Goal: Task Accomplishment & Management: Use online tool/utility

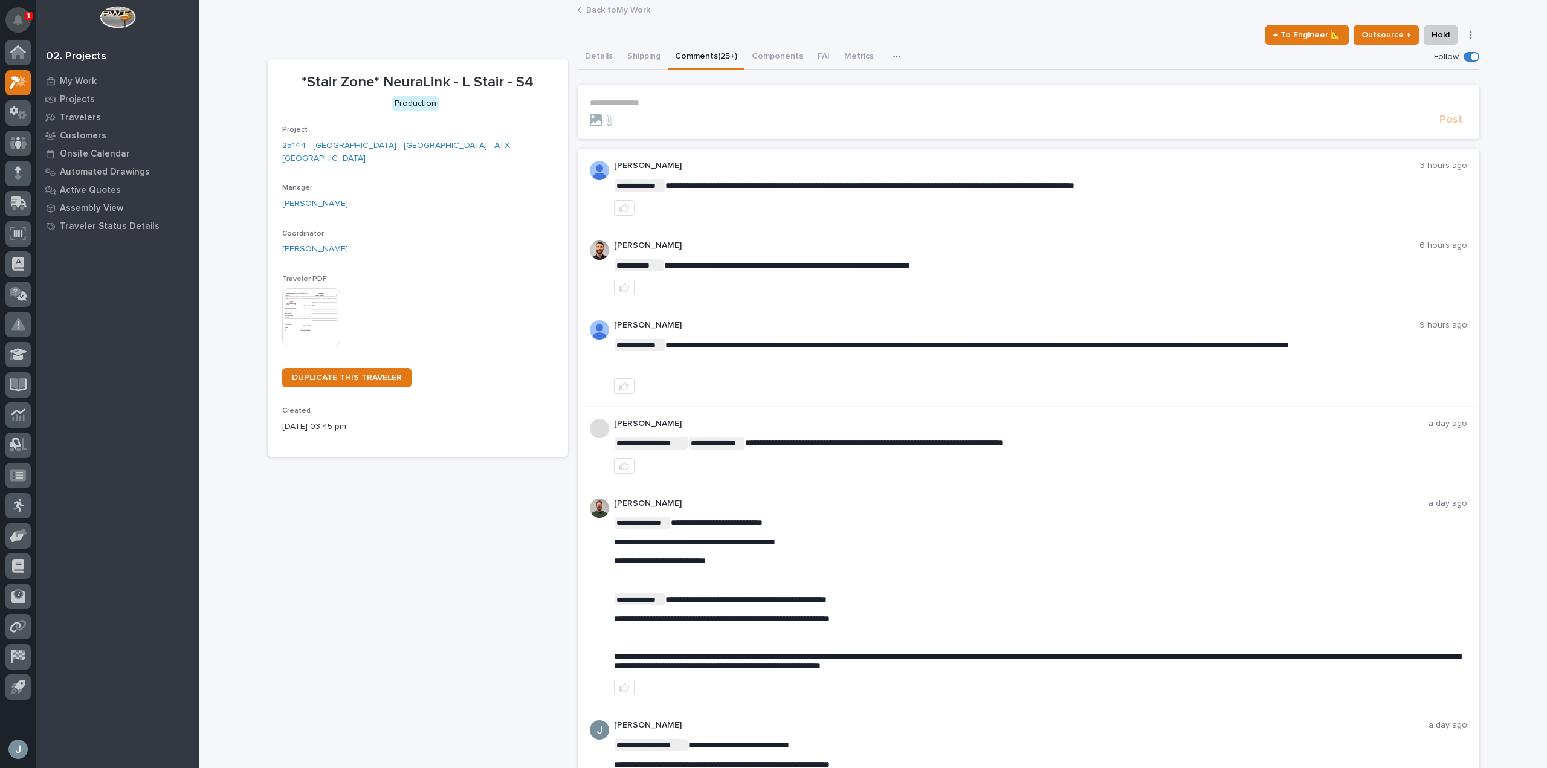
click at [16, 16] on icon "Notifications" at bounding box center [18, 20] width 10 height 11
click at [69, 18] on div at bounding box center [117, 20] width 163 height 40
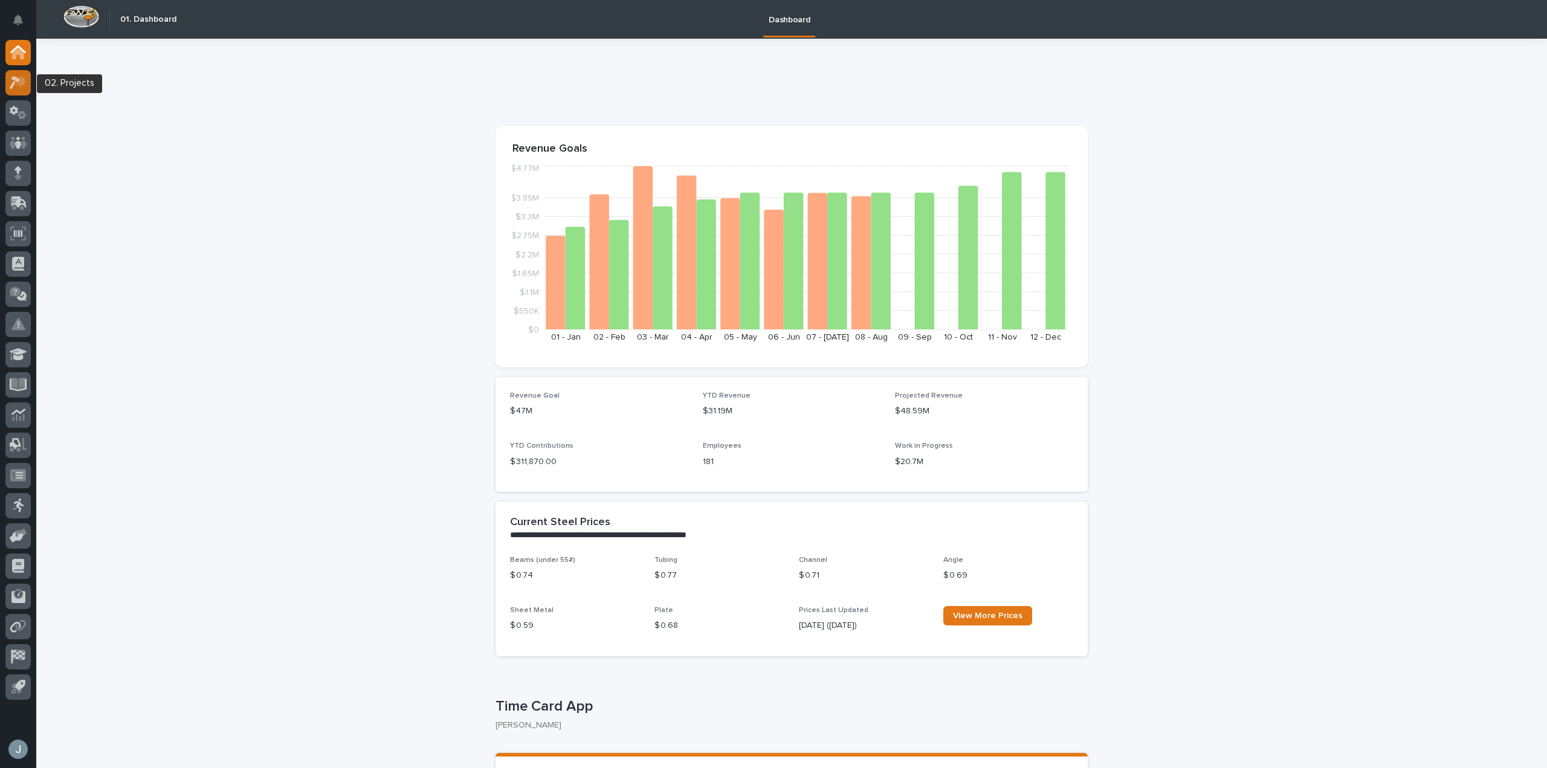
click at [13, 76] on icon at bounding box center [19, 83] width 18 height 14
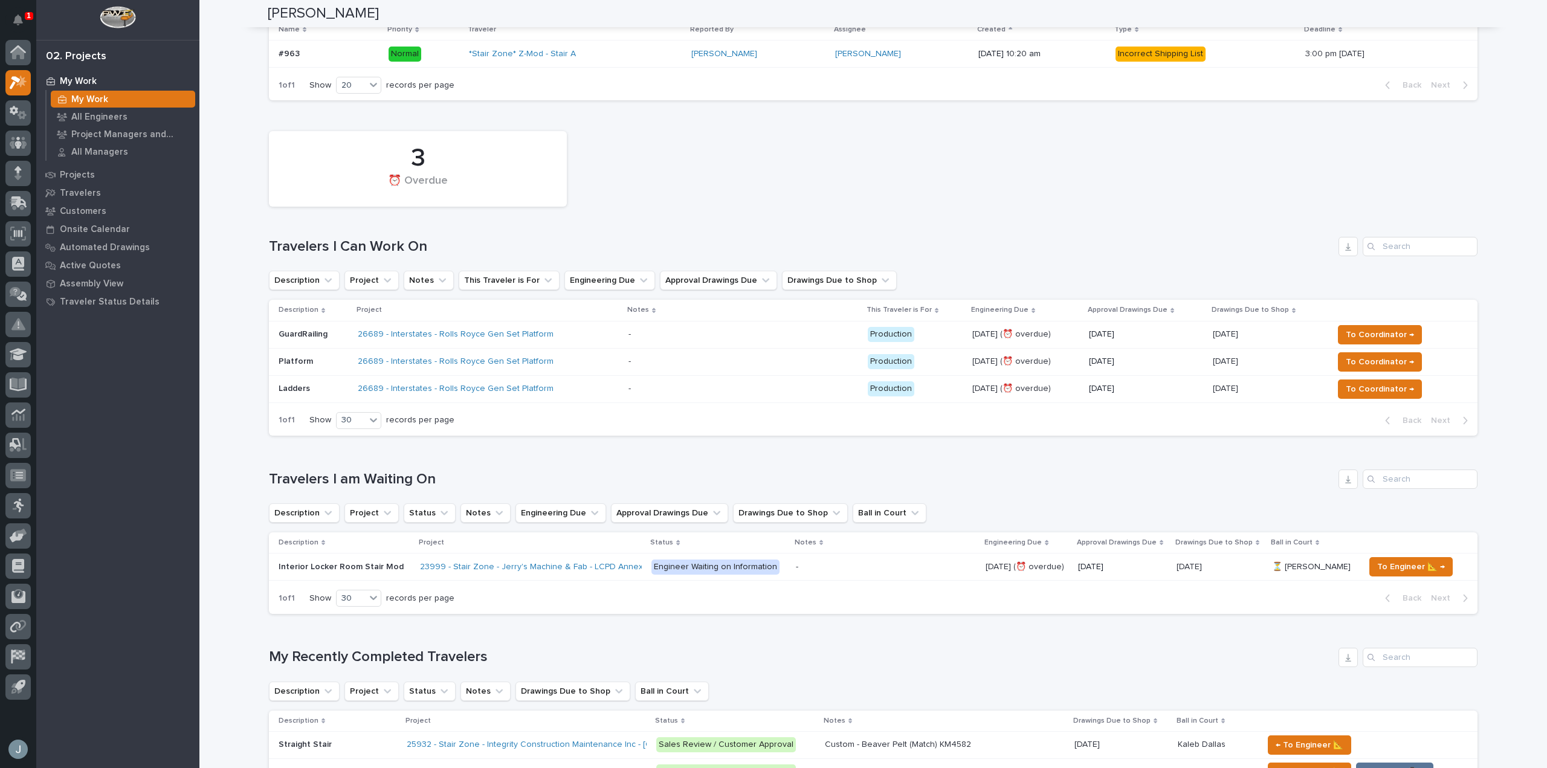
scroll to position [182, 0]
click at [755, 496] on div "Travelers I am Waiting On Description Project Status Notes Engineering Due Appr…" at bounding box center [873, 541] width 1209 height 144
click at [552, 340] on div "26689 - Interstates - Rolls Royce Gen Set Platform" at bounding box center [489, 334] width 262 height 20
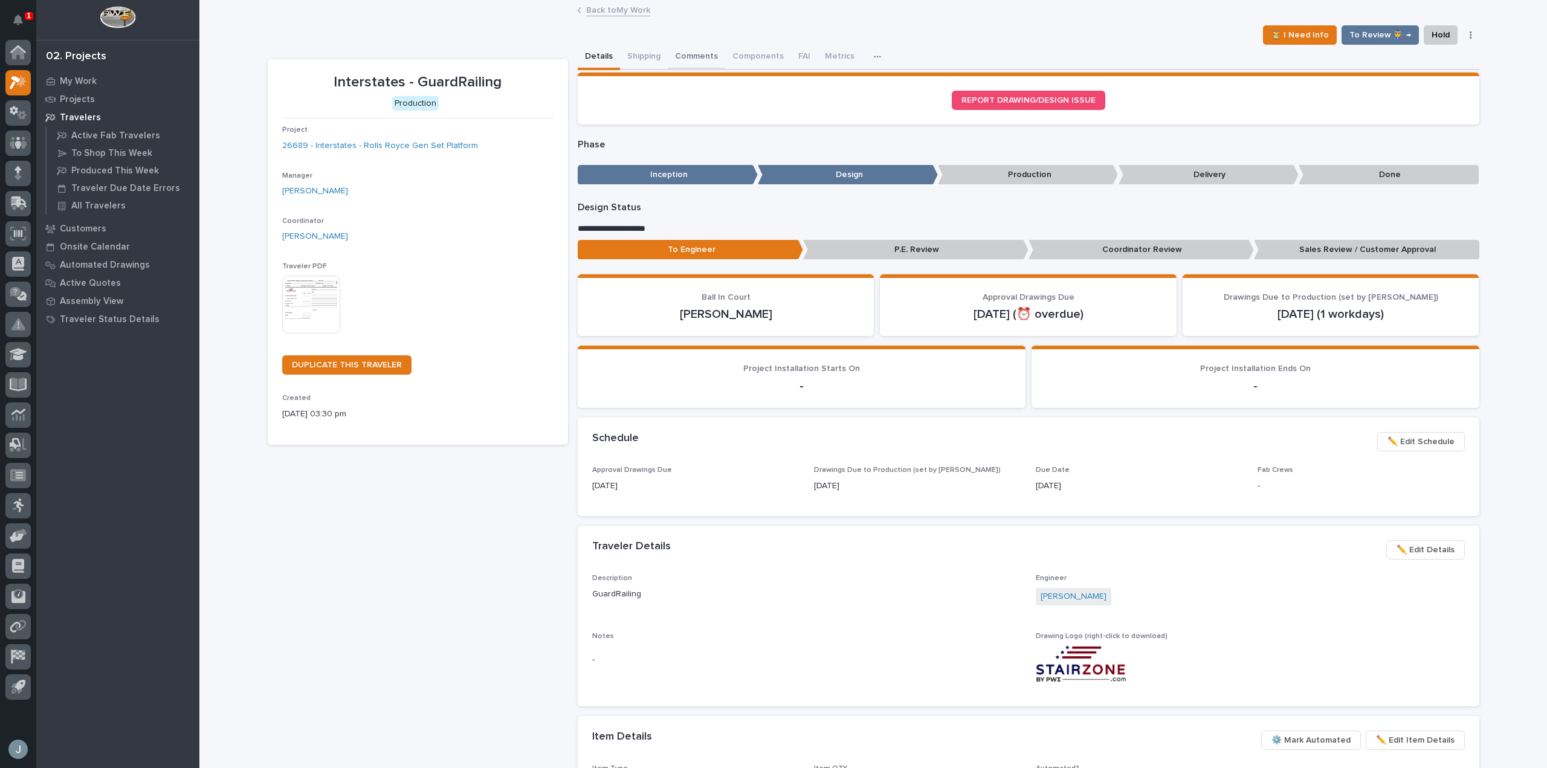
click at [683, 56] on button "Comments" at bounding box center [696, 57] width 57 height 25
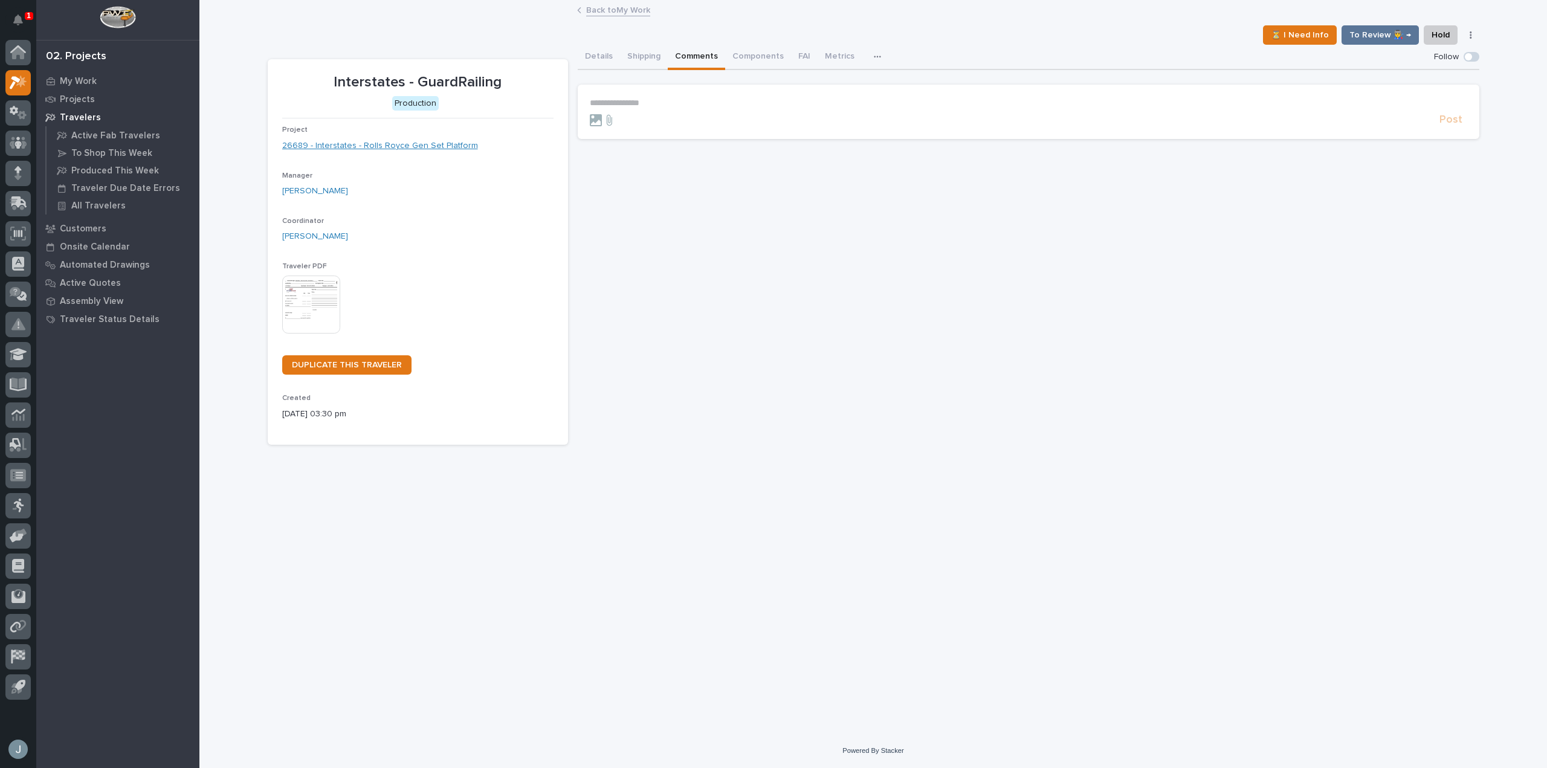
click at [422, 146] on link "26689 - Interstates - Rolls Royce Gen Set Platform" at bounding box center [380, 146] width 196 height 13
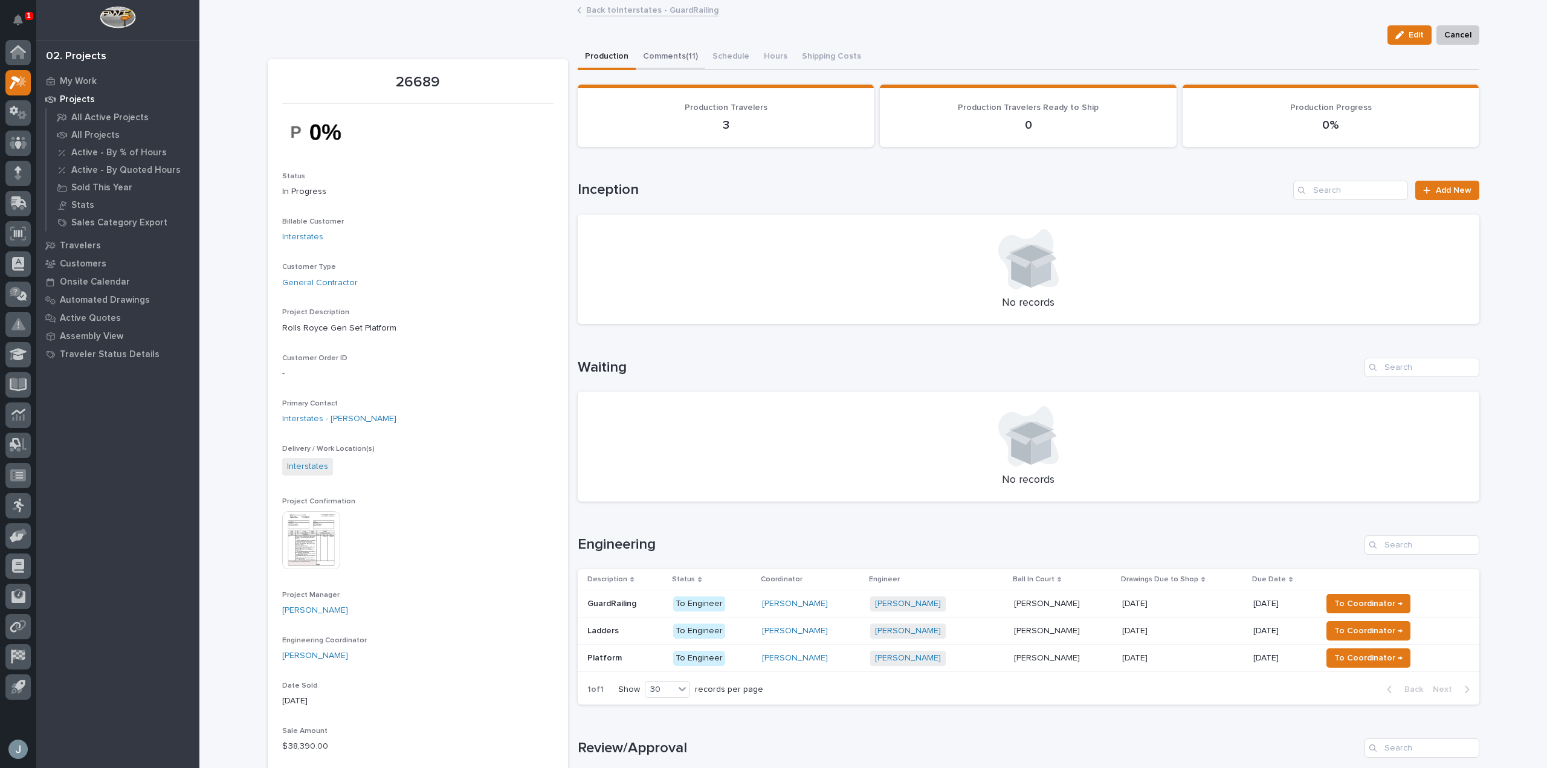
click at [678, 54] on button "Comments (11)" at bounding box center [670, 57] width 69 height 25
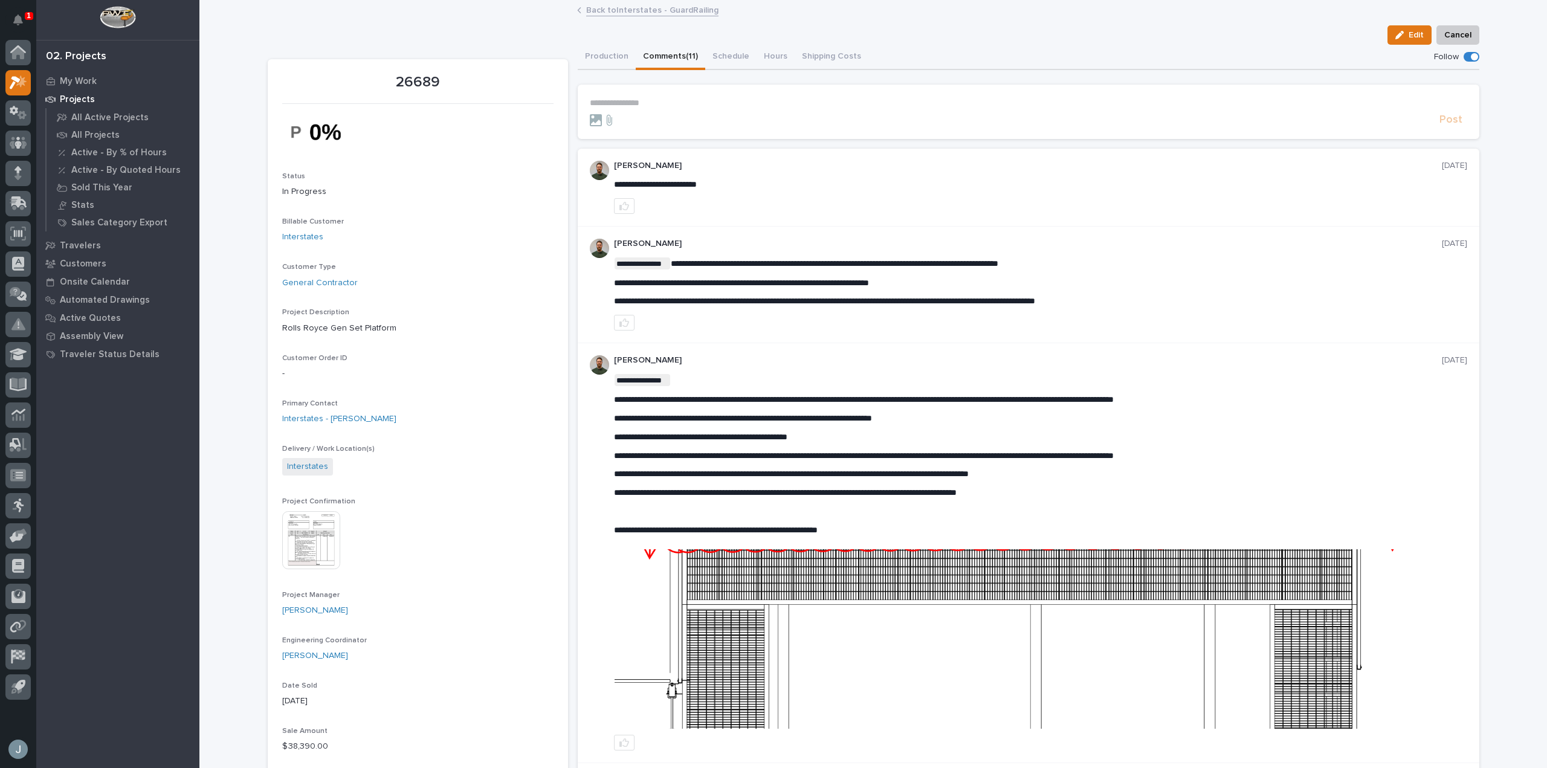
click at [670, 110] on form "**********" at bounding box center [1028, 112] width 877 height 29
click at [674, 103] on p "**********" at bounding box center [1028, 103] width 877 height 10
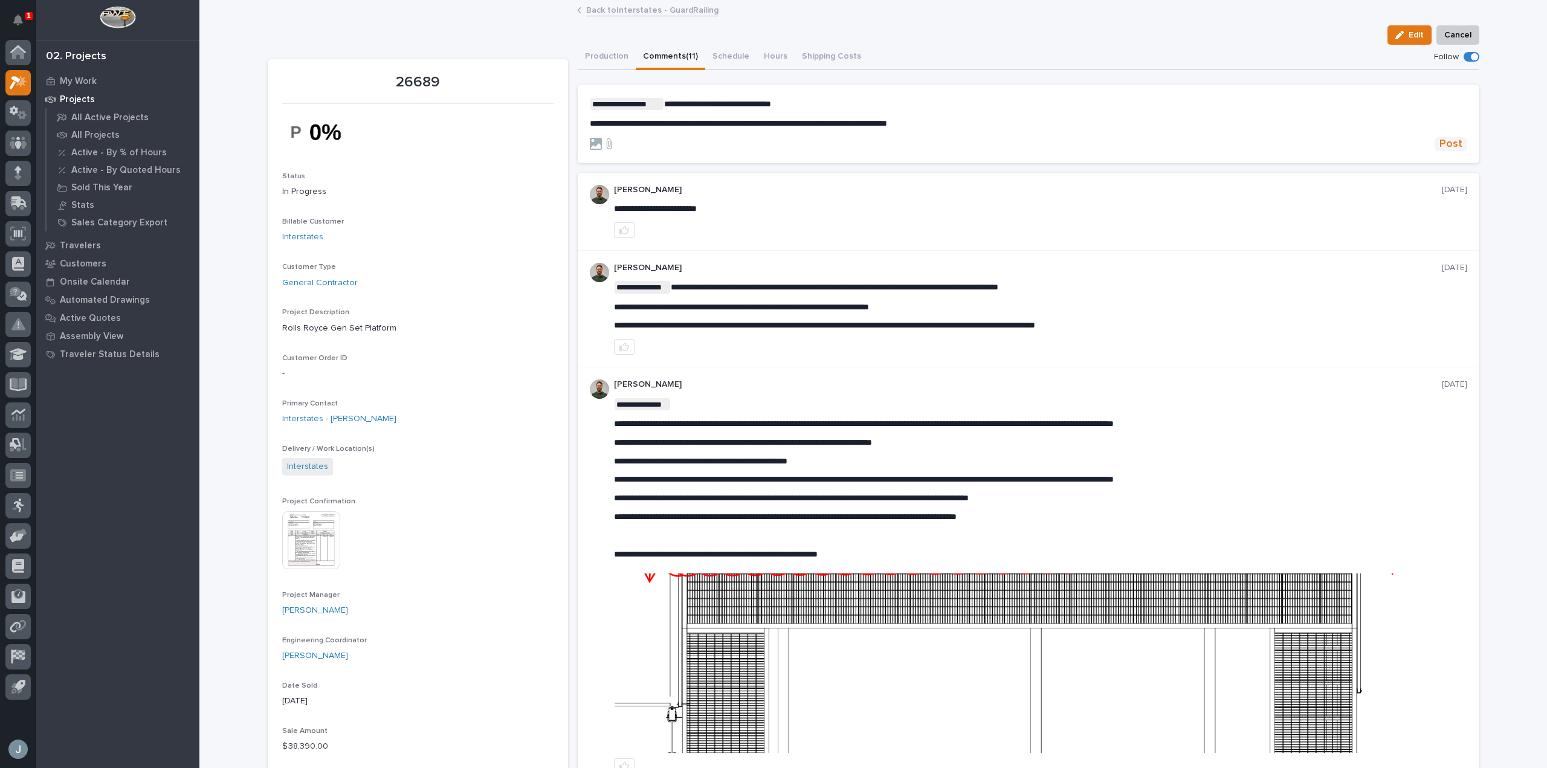
click at [1446, 147] on span "Post" at bounding box center [1450, 144] width 23 height 14
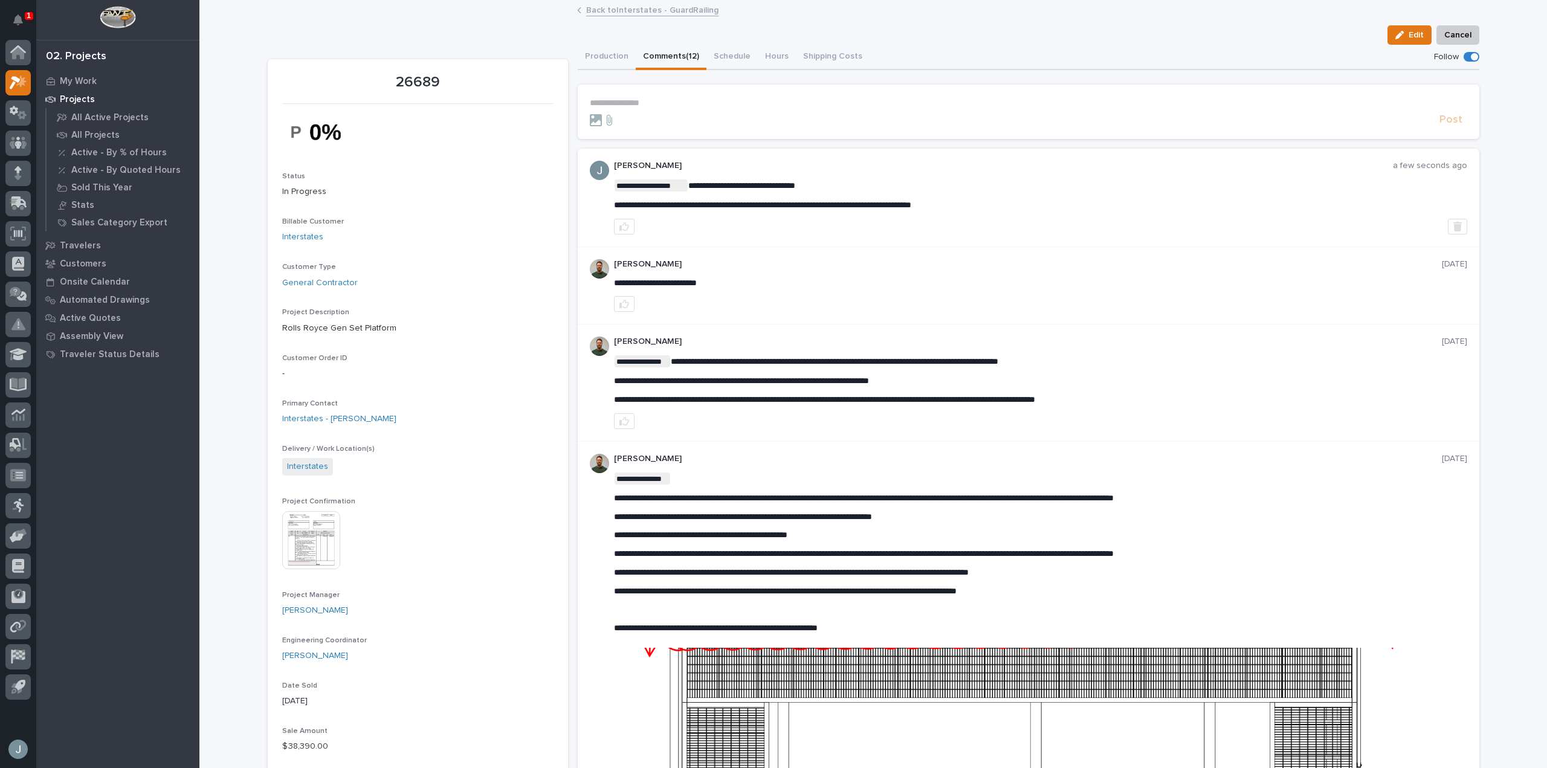
click at [79, 96] on p "Projects" at bounding box center [77, 99] width 35 height 11
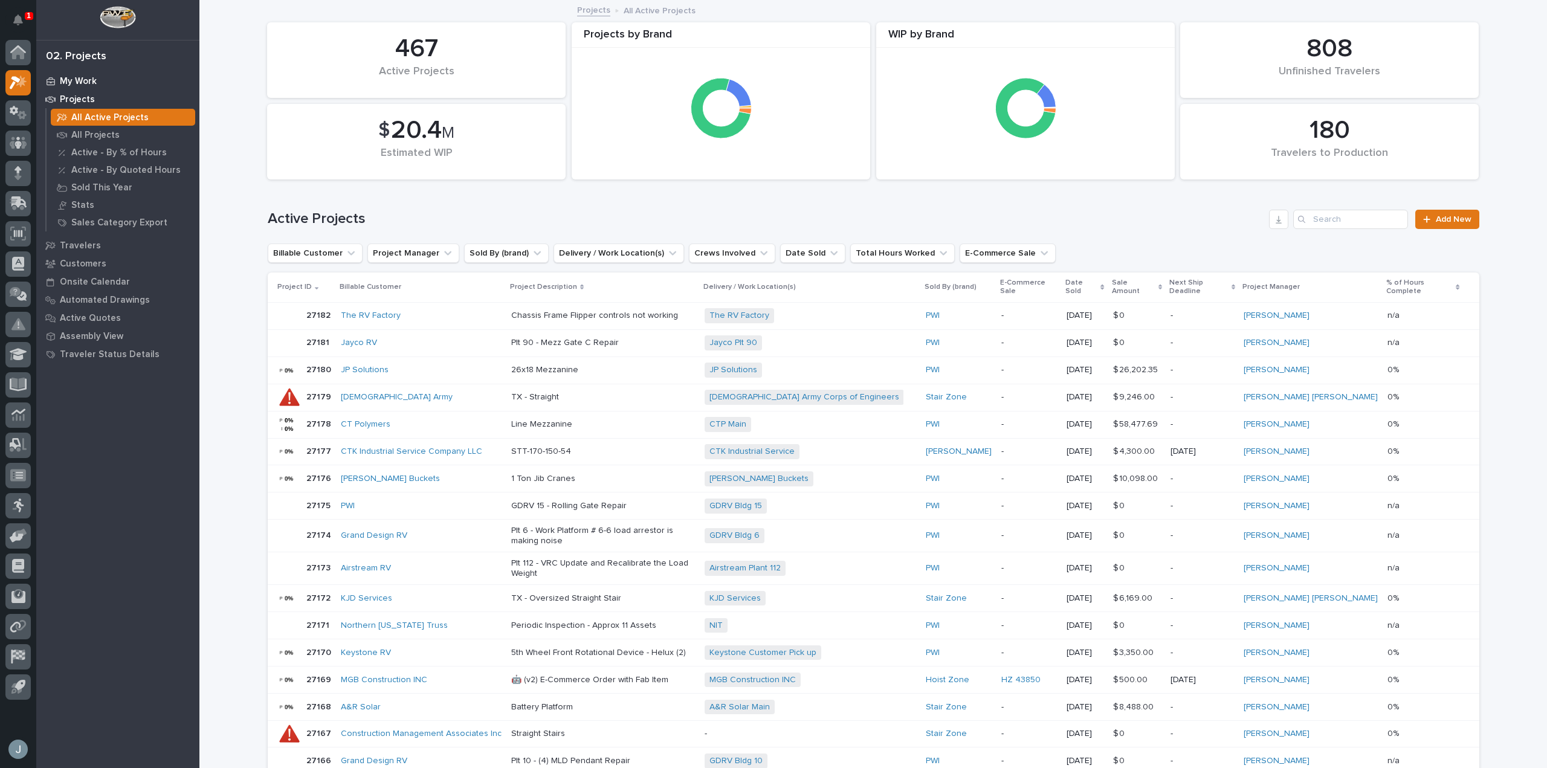
click at [88, 76] on p "My Work" at bounding box center [78, 81] width 37 height 11
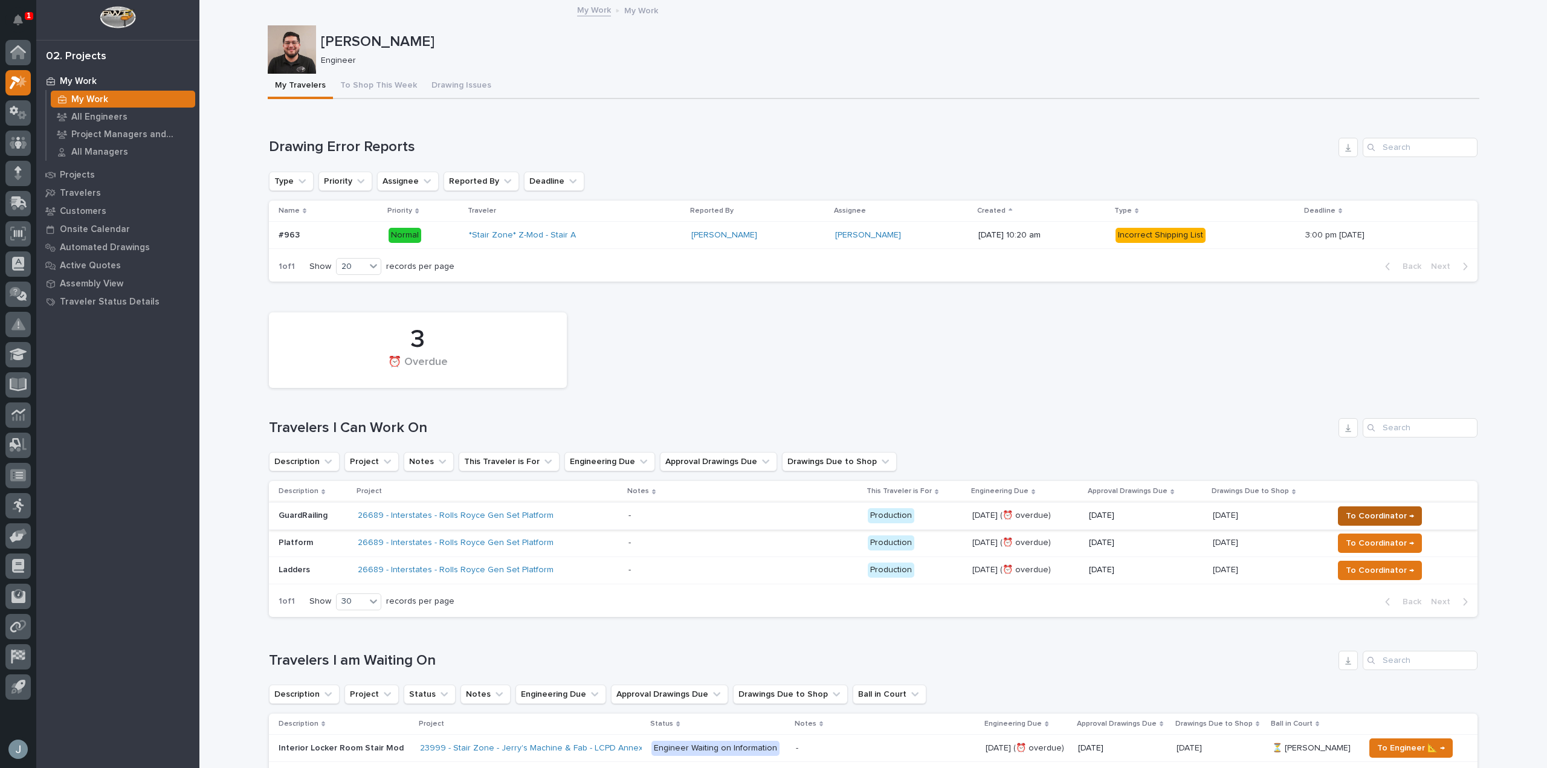
click at [1372, 515] on span "To Coordinator →" at bounding box center [1380, 516] width 68 height 15
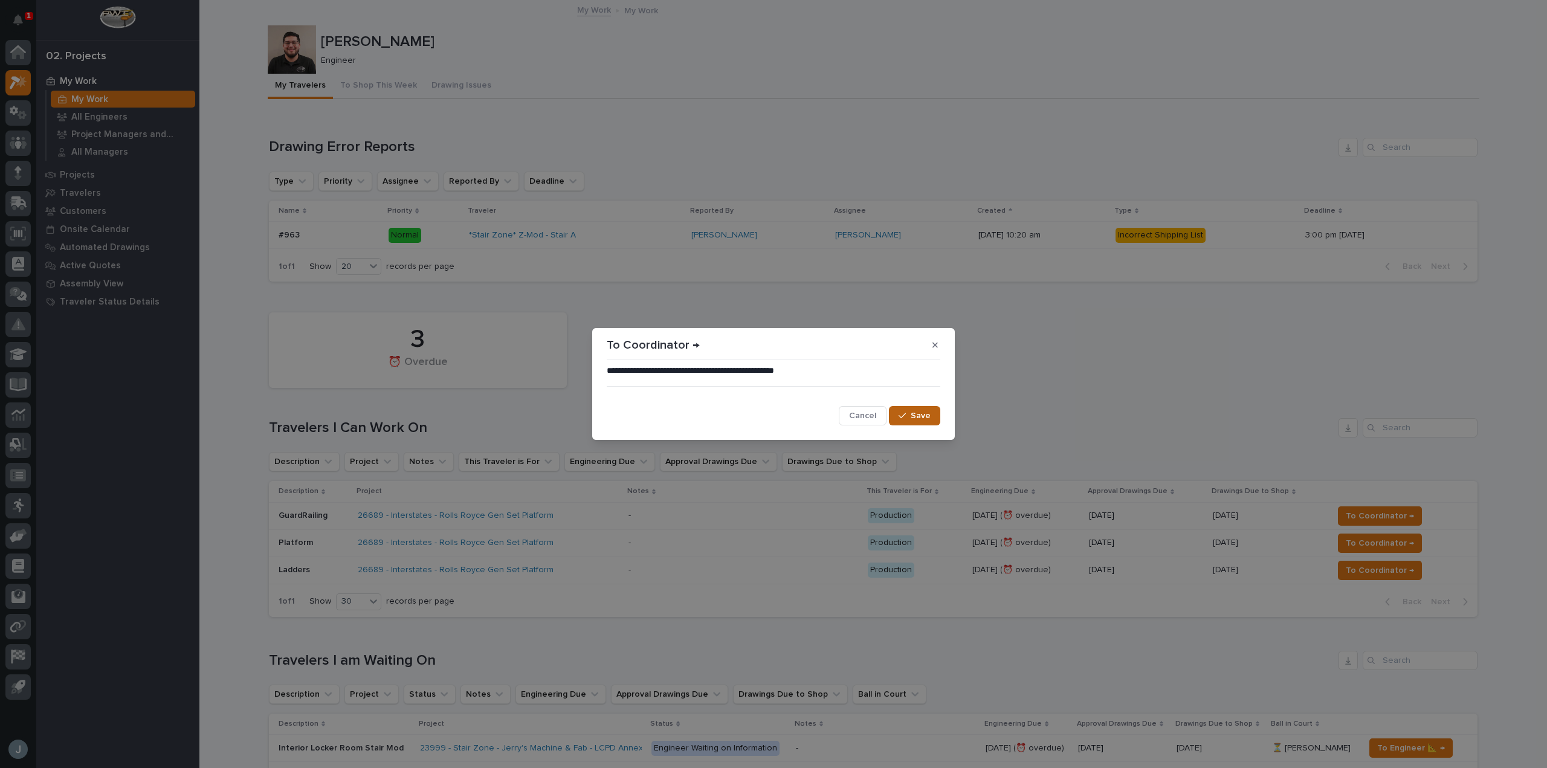
click at [912, 418] on span "Save" at bounding box center [921, 415] width 20 height 11
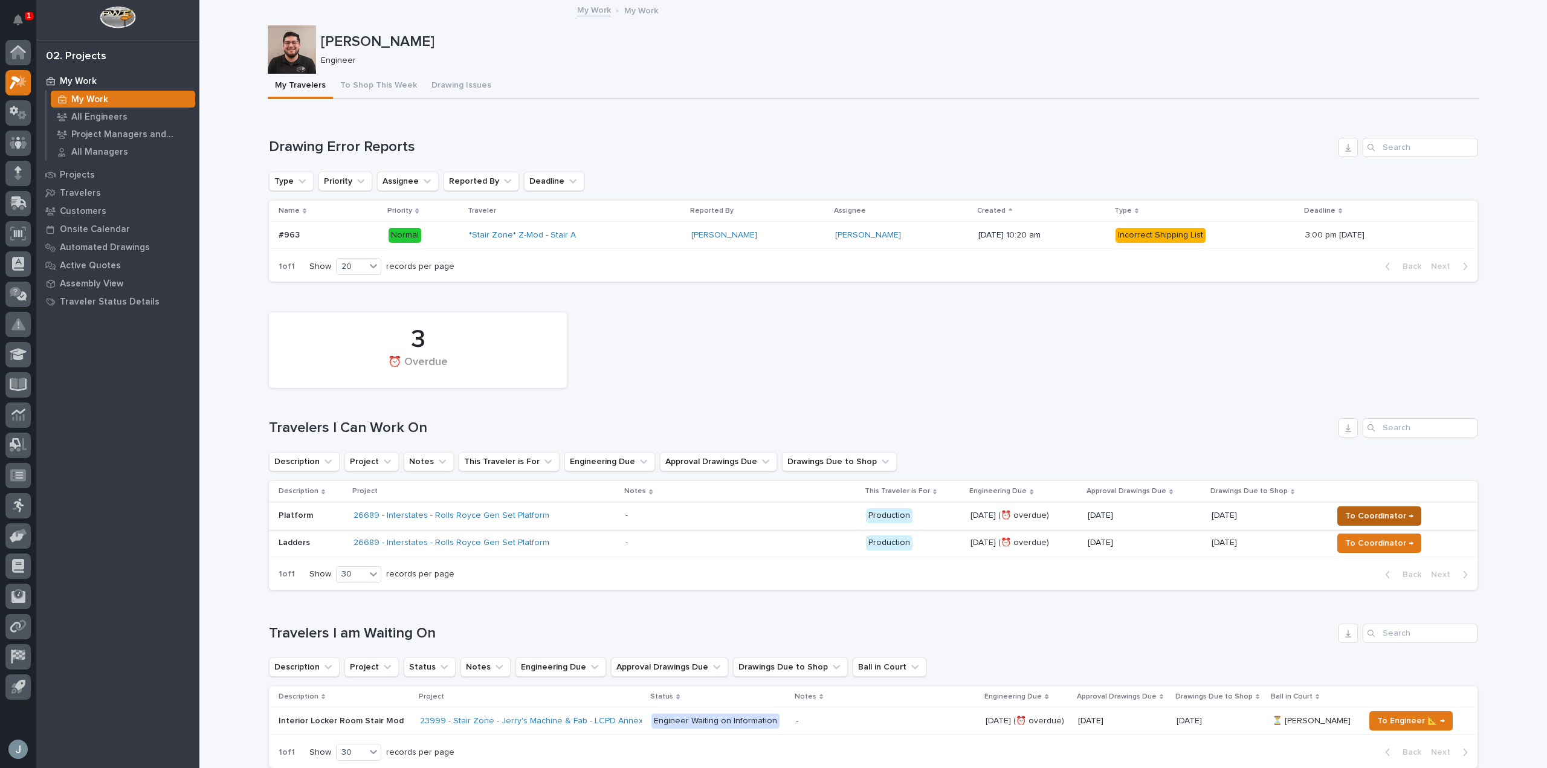
click at [1382, 517] on span "To Coordinator →" at bounding box center [1379, 516] width 68 height 15
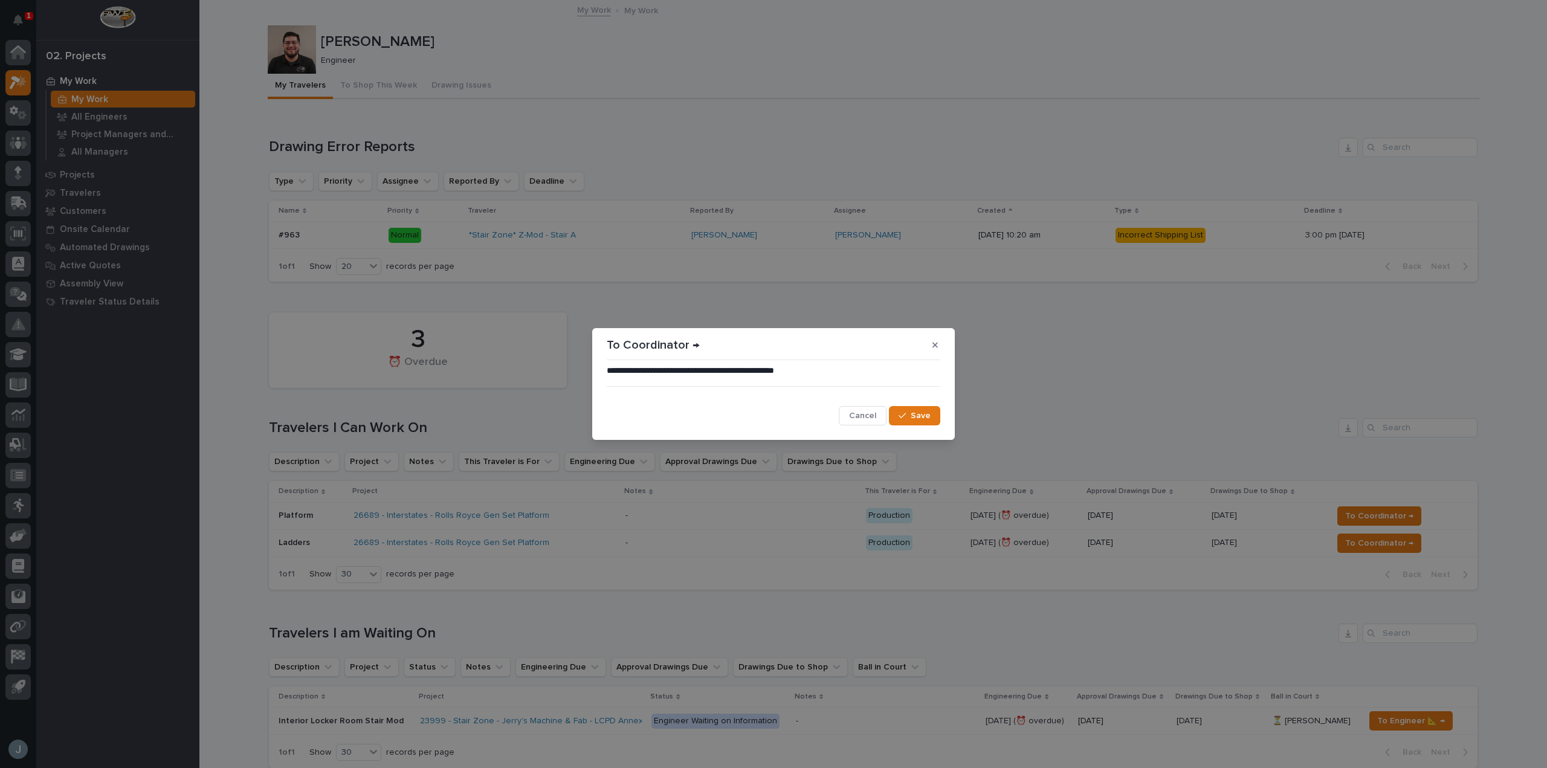
click at [925, 419] on span "Save" at bounding box center [921, 415] width 20 height 11
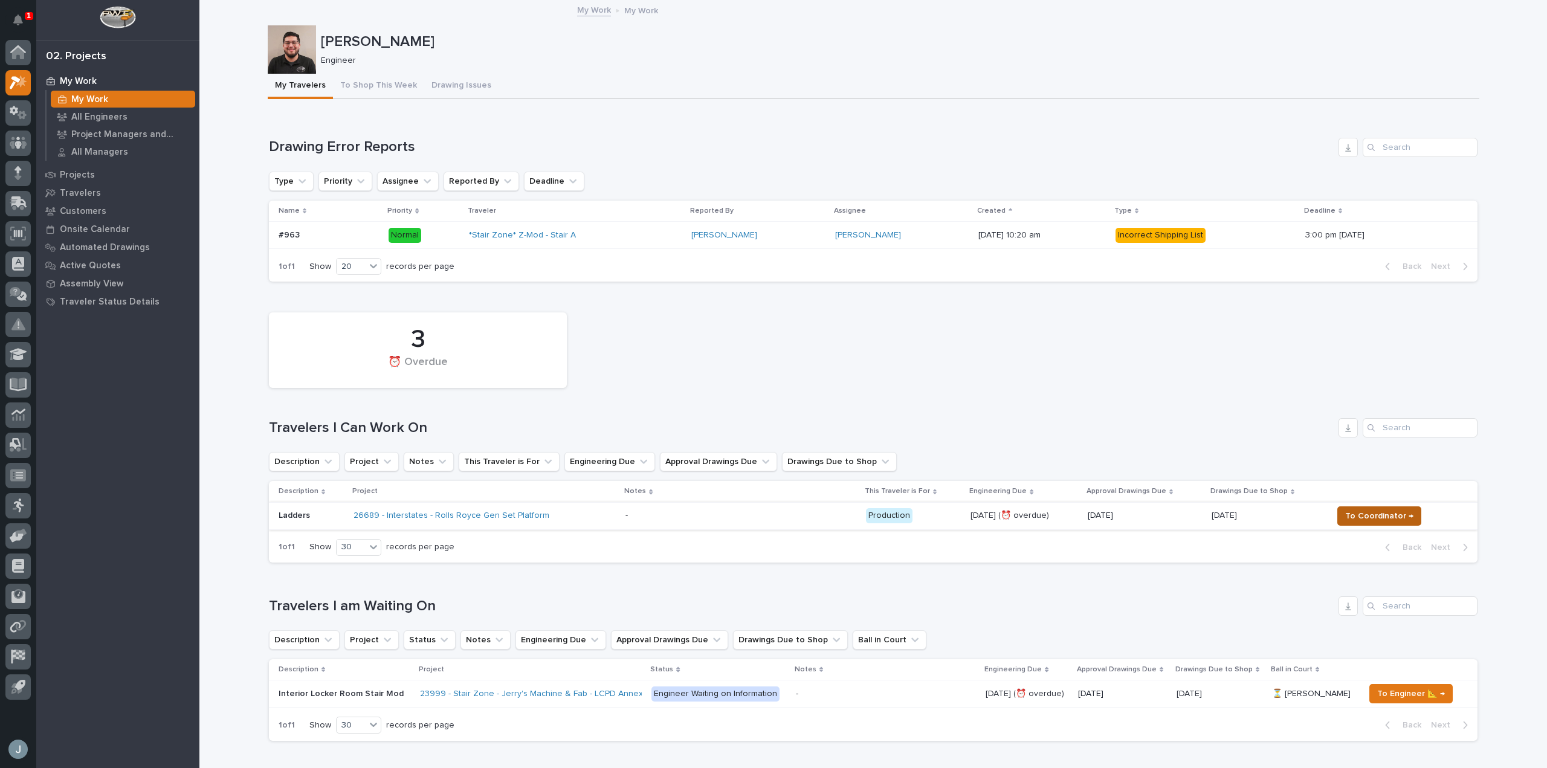
click at [1369, 519] on span "To Coordinator →" at bounding box center [1379, 516] width 68 height 15
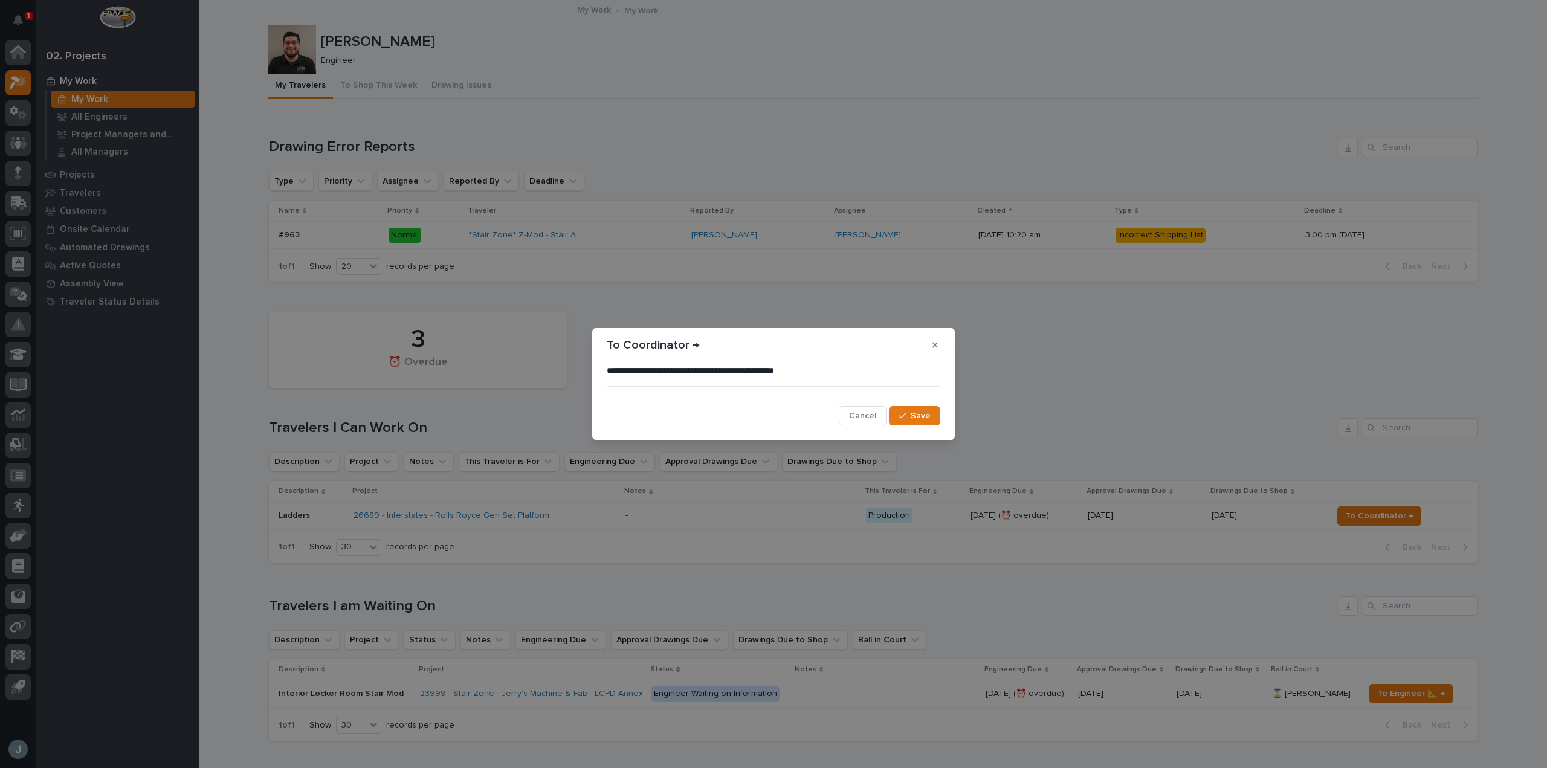
click at [912, 415] on span "Save" at bounding box center [921, 415] width 20 height 11
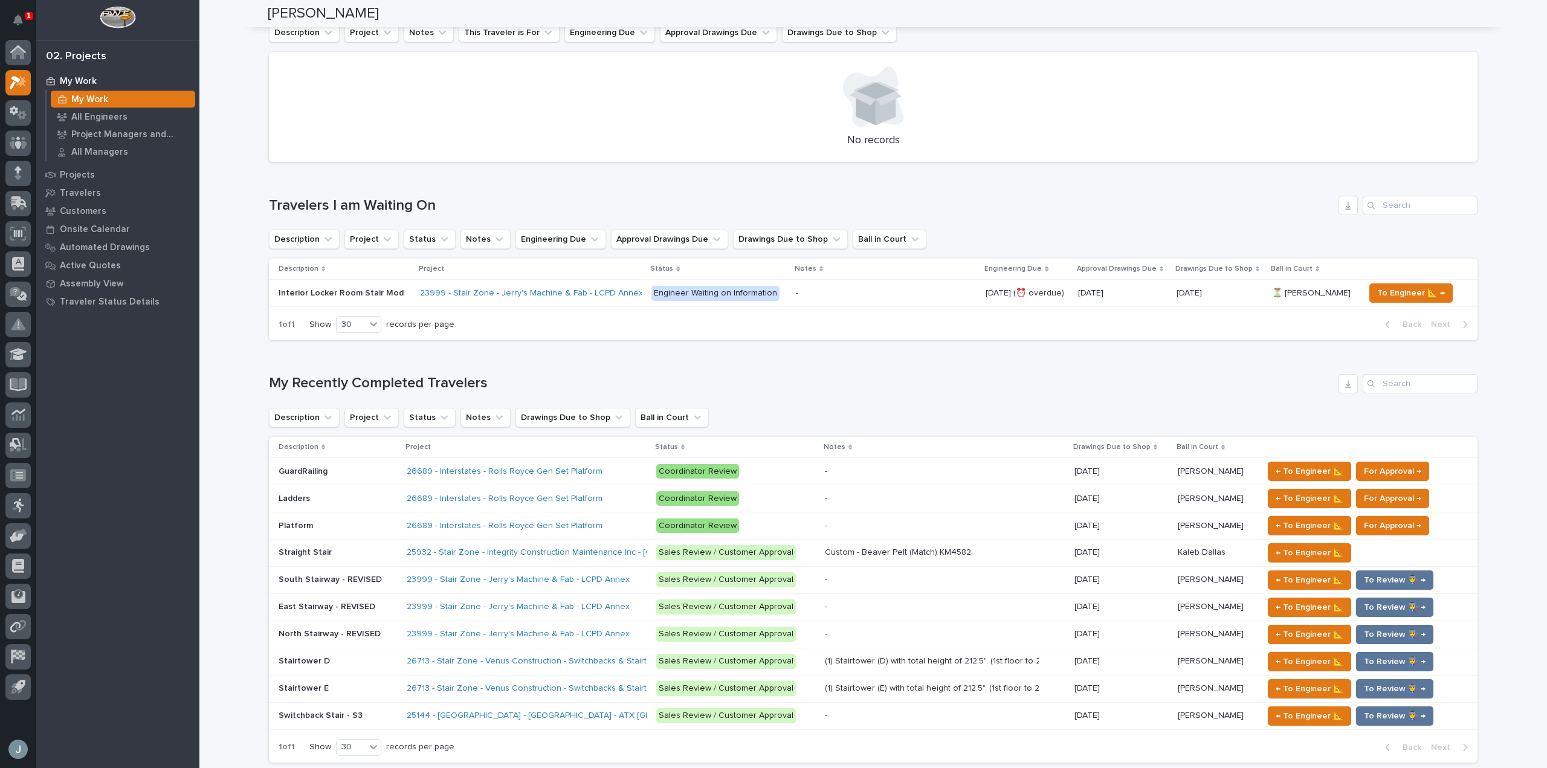
scroll to position [483, 0]
